Goal: Obtain resource: Download file/media

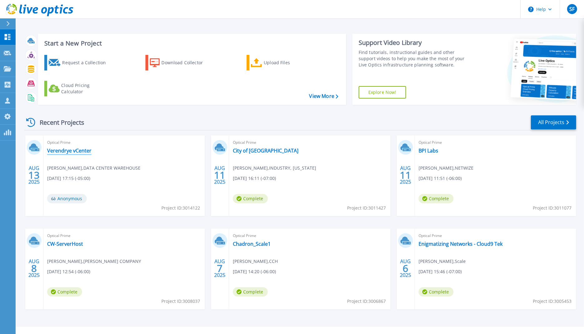
click at [73, 149] on link "Verendrye vCenter" at bounding box center [69, 151] width 44 height 6
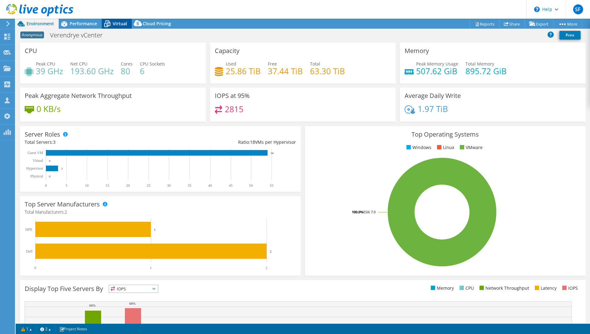
click at [112, 27] on icon at bounding box center [107, 23] width 11 height 11
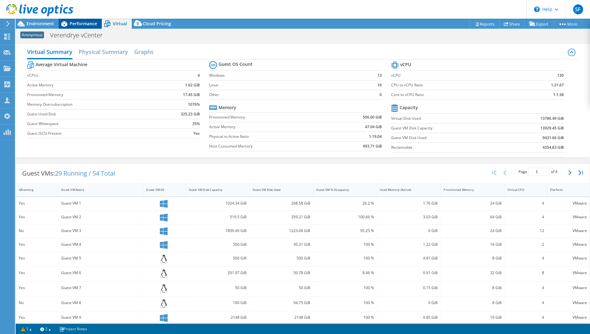
click at [79, 24] on span "Performance" at bounding box center [83, 24] width 27 height 6
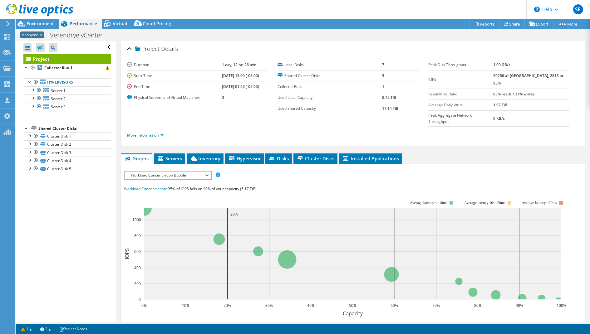
click at [207, 172] on span "Workload Concentration Bubble" at bounding box center [168, 175] width 80 height 7
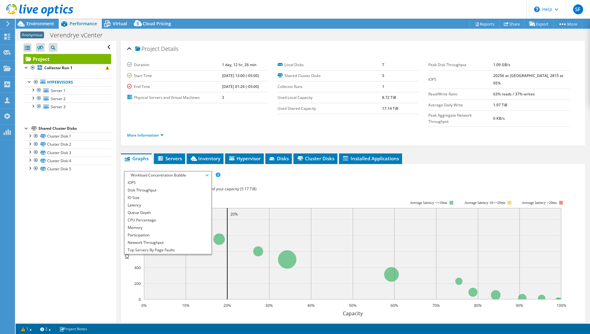
scroll to position [22, 0]
click at [181, 232] on li "Workload Concentration Line" at bounding box center [168, 235] width 86 height 7
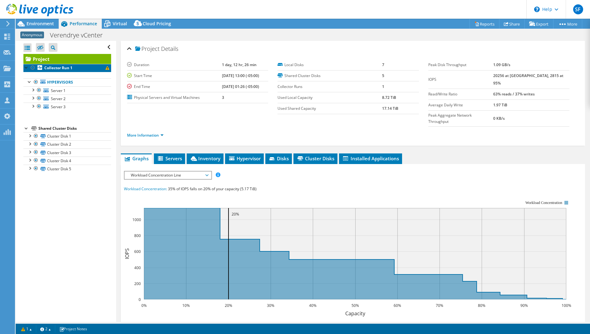
click at [106, 69] on span at bounding box center [108, 68] width 4 height 4
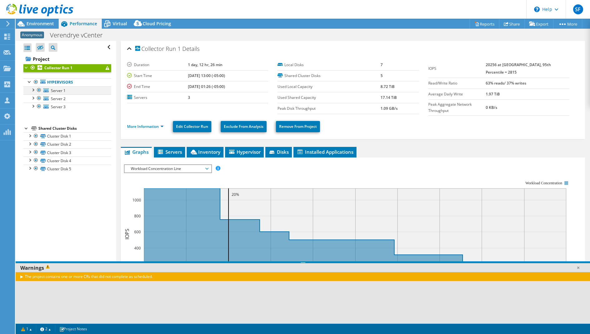
click at [32, 90] on div at bounding box center [33, 89] width 6 height 6
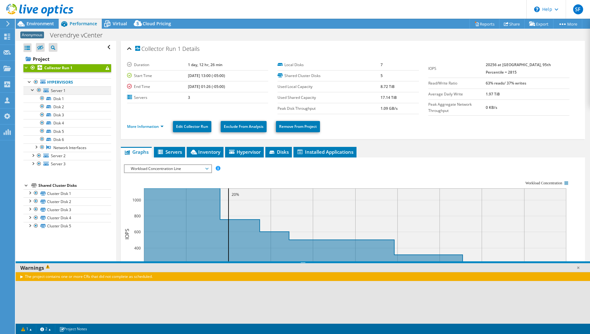
click at [33, 88] on div at bounding box center [33, 89] width 6 height 6
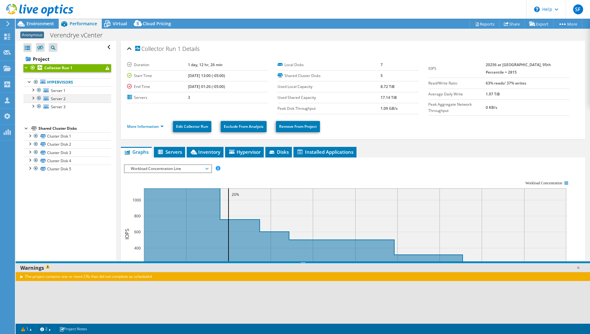
click at [34, 97] on div at bounding box center [33, 98] width 6 height 6
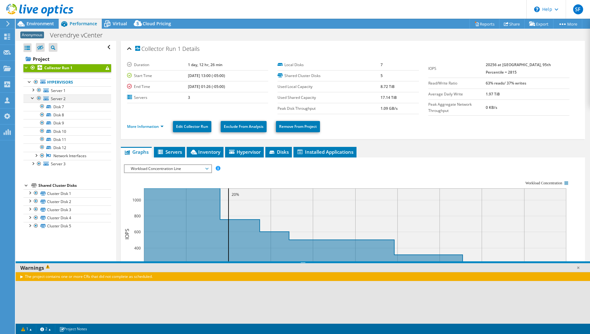
click at [34, 97] on div at bounding box center [33, 98] width 6 height 6
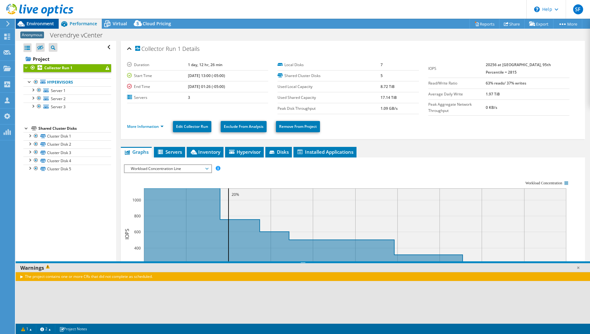
click at [47, 28] on div "Environment" at bounding box center [37, 24] width 43 height 10
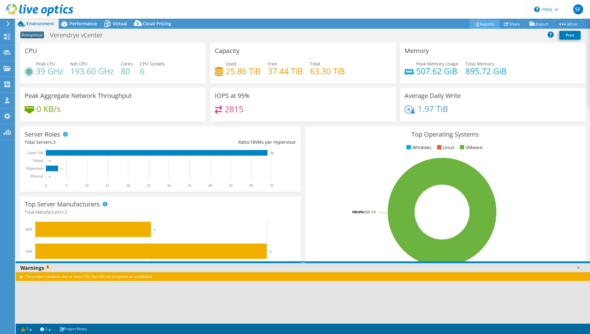
click at [480, 22] on link "Reports" at bounding box center [485, 24] width 30 height 10
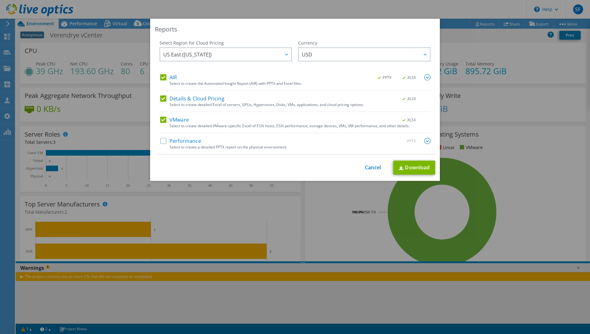
click at [161, 140] on label "Performance" at bounding box center [180, 141] width 41 height 6
click at [0, 0] on input "Performance" at bounding box center [0, 0] width 0 height 0
click at [403, 162] on link "Download" at bounding box center [414, 168] width 42 height 14
